Goal: Transaction & Acquisition: Purchase product/service

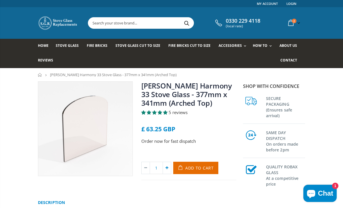
click at [167, 167] on icon at bounding box center [167, 168] width 8 height 12
click at [195, 169] on span "Add to Cart" at bounding box center [199, 167] width 28 height 5
click at [183, 137] on div "Nestor Martin Harmony 33 Stove Glass - 377mm x 341mm (Arched Top) 5 reviews £ 6…" at bounding box center [188, 130] width 95 height 99
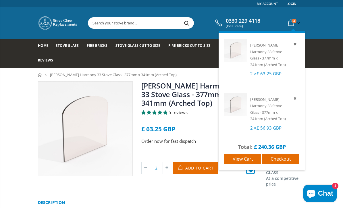
click at [296, 99] on icon at bounding box center [294, 98] width 5 height 5
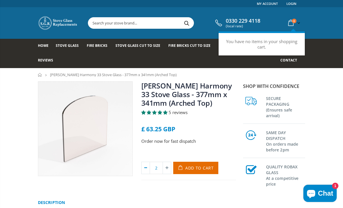
click at [147, 168] on icon at bounding box center [145, 168] width 8 height 12
type input "1"
click at [146, 167] on icon at bounding box center [145, 168] width 8 height 12
click at [147, 168] on icon at bounding box center [145, 168] width 8 height 12
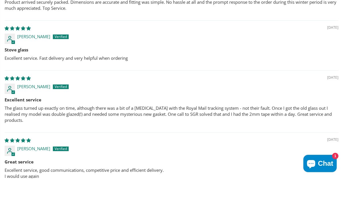
scroll to position [635, 0]
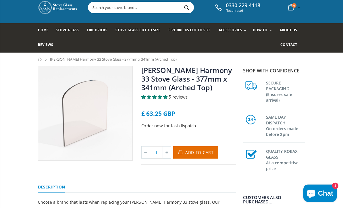
scroll to position [15, 0]
click at [167, 153] on icon at bounding box center [167, 152] width 8 height 12
type input "2"
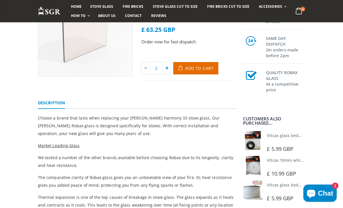
scroll to position [99, 0]
click at [276, 138] on link "Vitcas glass bedding in tape - 2mm x 10mm x 2 meters" at bounding box center [320, 135] width 107 height 5
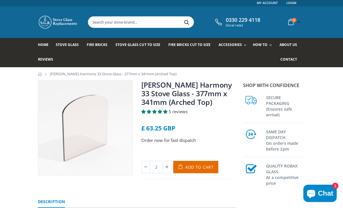
scroll to position [0, 0]
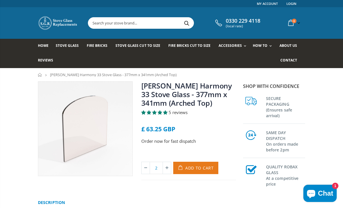
click at [204, 168] on span "Add to Cart" at bounding box center [199, 167] width 28 height 5
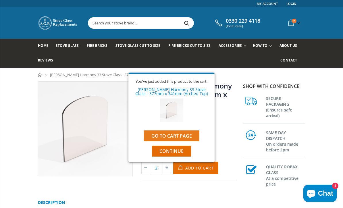
click at [184, 136] on link "Go to cart page" at bounding box center [171, 135] width 55 height 11
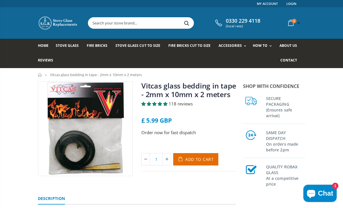
click at [97, 24] on input "text" at bounding box center [167, 23] width 158 height 11
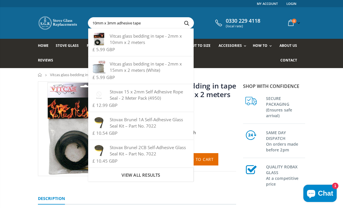
type input "10mm x 3mm adhesive tape"
click at [184, 23] on button "Search" at bounding box center [186, 23] width 13 height 11
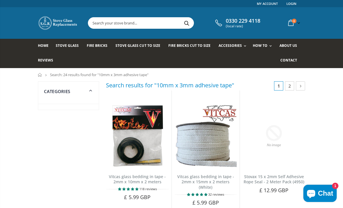
click at [327, 52] on div "Home Stove Glass Fire Bricks Stove Glass Cut To Size Fire Bricks Cut To Size Ac…" at bounding box center [171, 53] width 343 height 29
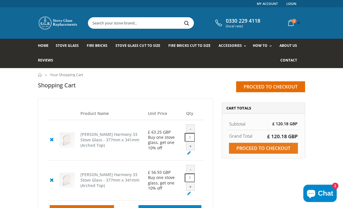
click at [274, 148] on input "Proceed to checkout" at bounding box center [263, 148] width 69 height 11
